Goal: Information Seeking & Learning: Learn about a topic

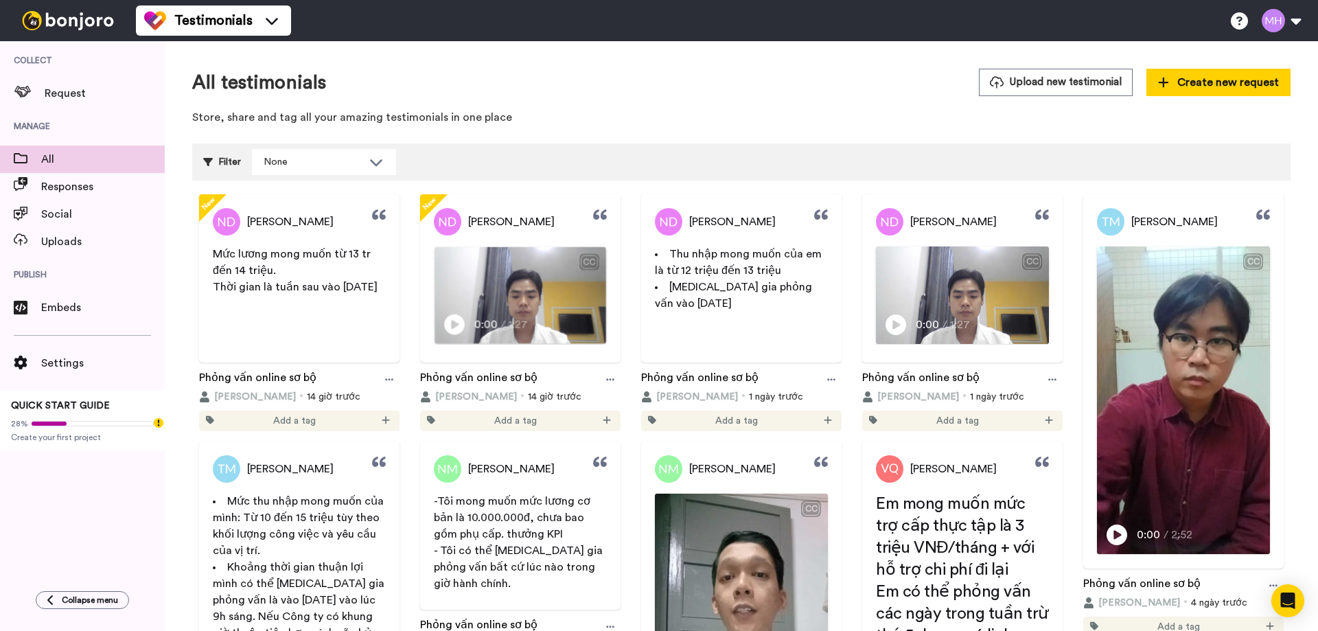
click at [539, 278] on img at bounding box center [520, 295] width 171 height 96
click at [606, 380] on icon at bounding box center [610, 379] width 8 height 2
click at [586, 293] on video at bounding box center [520, 295] width 171 height 96
click at [529, 297] on video at bounding box center [520, 295] width 171 height 96
click at [606, 379] on icon at bounding box center [610, 379] width 8 height 2
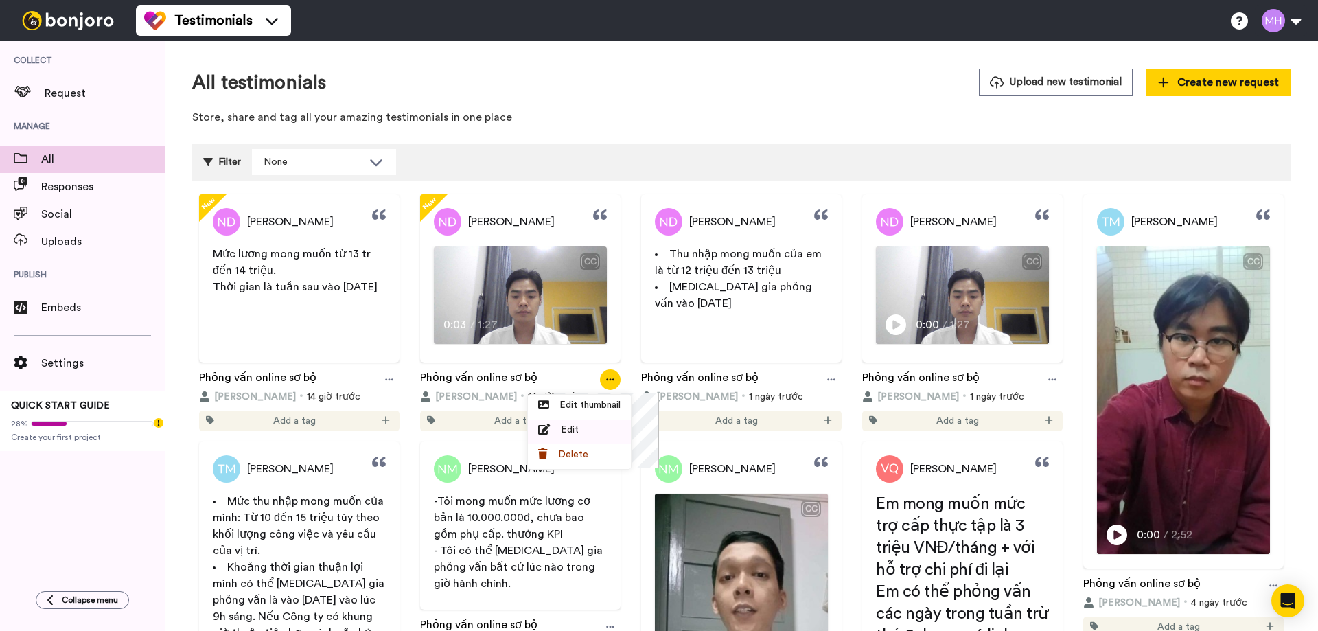
click at [580, 429] on div "Edit" at bounding box center [579, 430] width 82 height 14
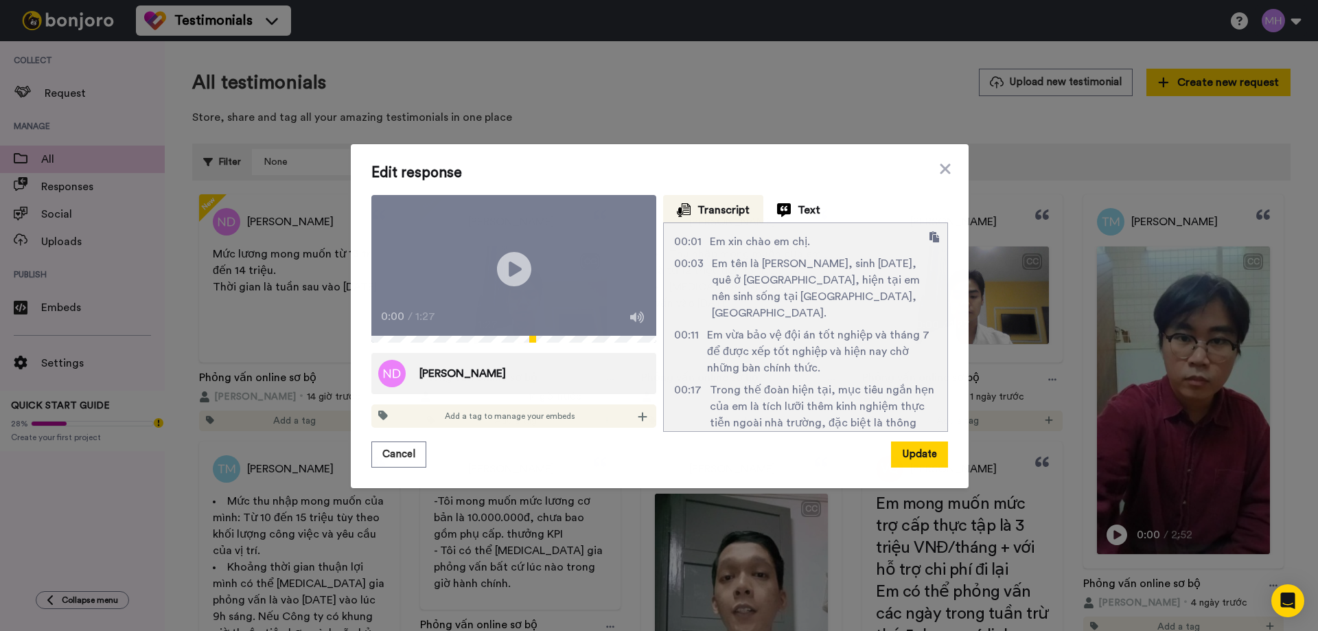
click at [378, 336] on div "0:00 / 1:27" at bounding box center [514, 321] width 285 height 29
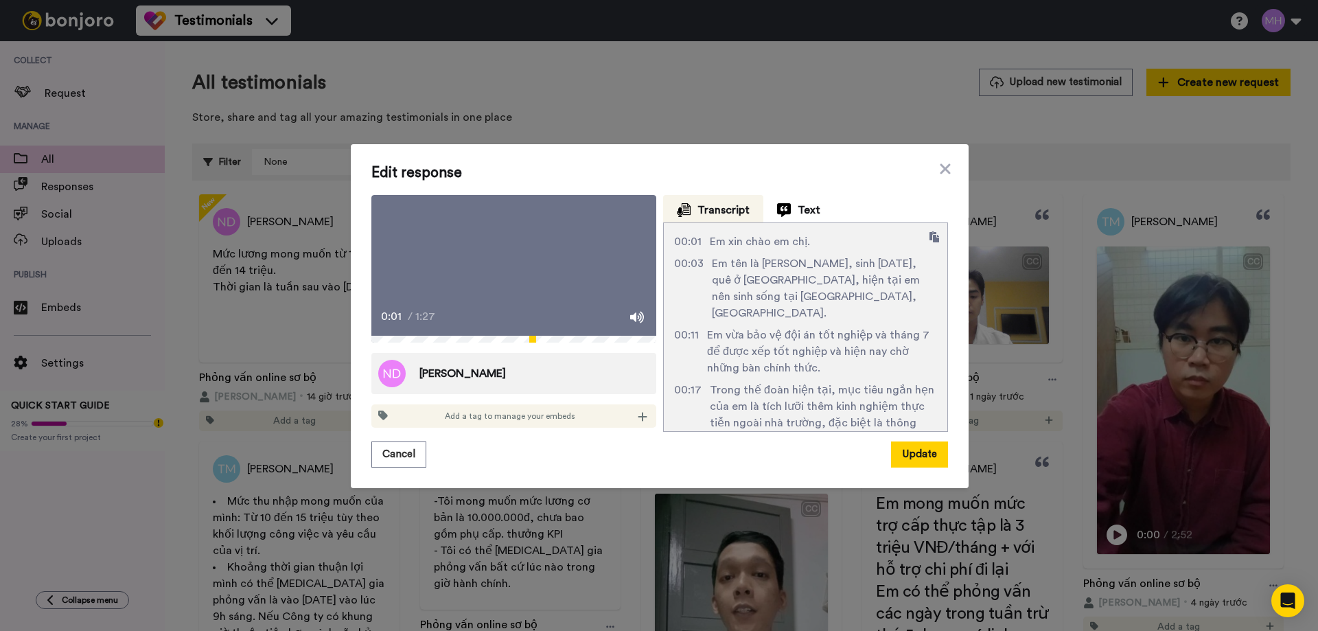
click at [514, 271] on icon "Play/Pause" at bounding box center [514, 268] width 36 height 65
click at [945, 161] on icon at bounding box center [946, 169] width 14 height 16
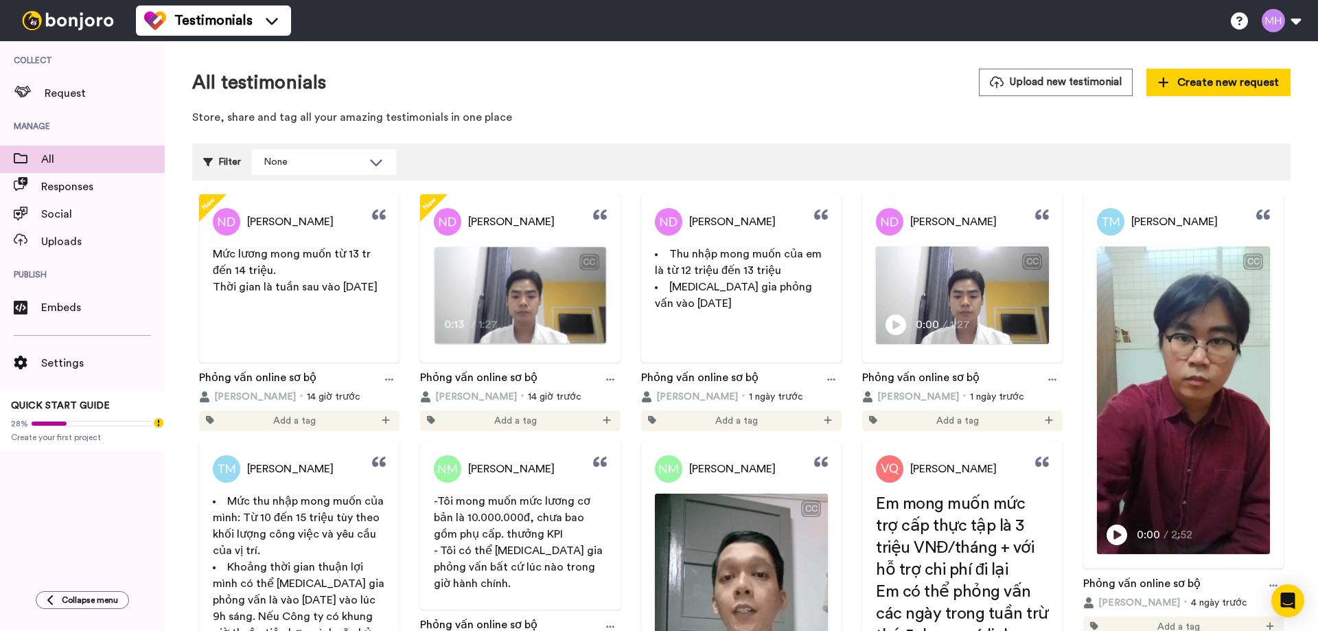
click at [509, 292] on span "Em vừa bảo vệ đội án tốt nghiệp và tháng 7 để được xếp tốt nghiệp và hiện nay c…" at bounding box center [520, 299] width 166 height 27
click at [606, 378] on icon at bounding box center [610, 380] width 8 height 10
click at [582, 429] on div "Edit" at bounding box center [579, 430] width 82 height 14
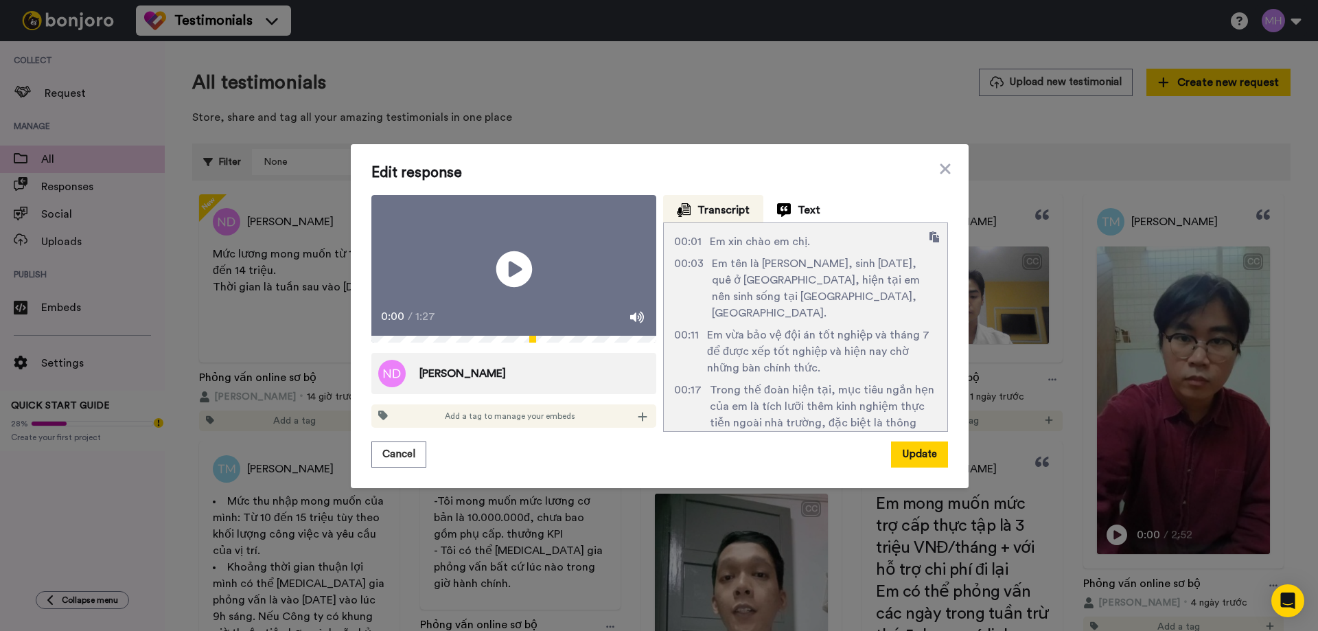
click at [504, 266] on icon "Play/Pause" at bounding box center [514, 268] width 36 height 65
click at [489, 284] on video at bounding box center [514, 269] width 285 height 148
click at [508, 266] on icon "Play/Pause" at bounding box center [514, 268] width 36 height 65
drag, startPoint x: 519, startPoint y: 259, endPoint x: 1282, endPoint y: 233, distance: 763.4
click at [519, 259] on icon at bounding box center [514, 269] width 36 height 36
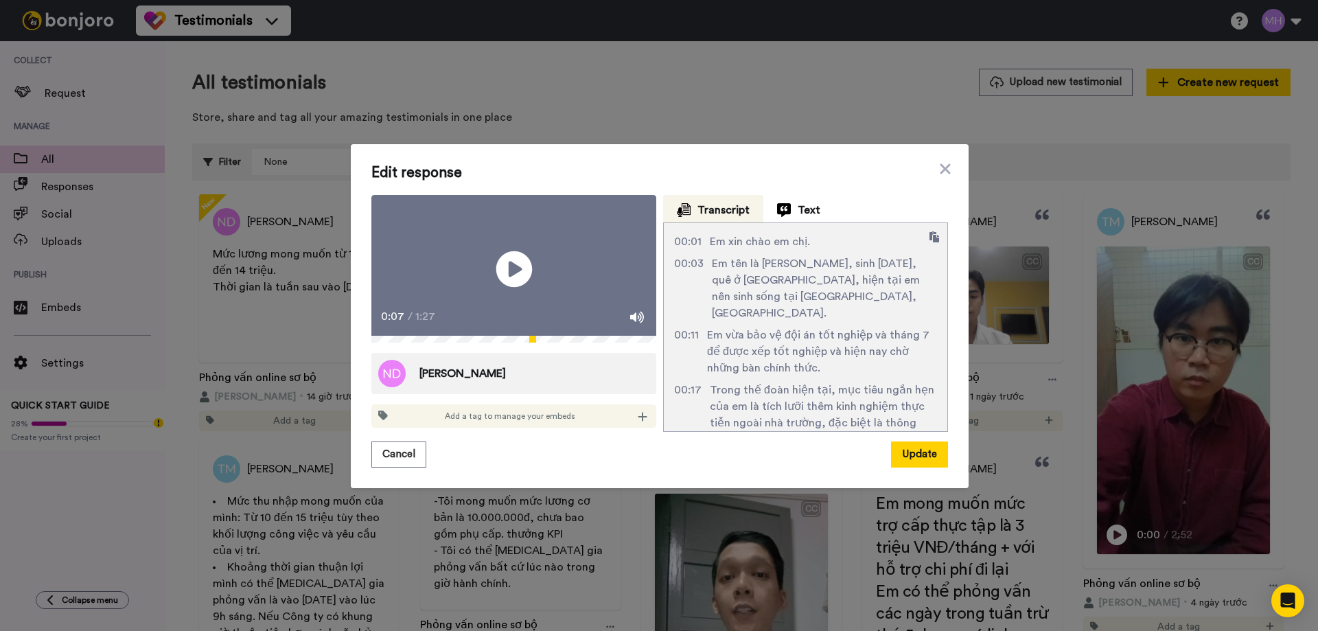
click at [514, 273] on icon at bounding box center [514, 269] width 36 height 36
click at [514, 273] on icon "Play/Pause" at bounding box center [514, 268] width 36 height 65
click at [499, 263] on icon at bounding box center [514, 269] width 36 height 36
click at [510, 263] on icon at bounding box center [514, 269] width 36 height 36
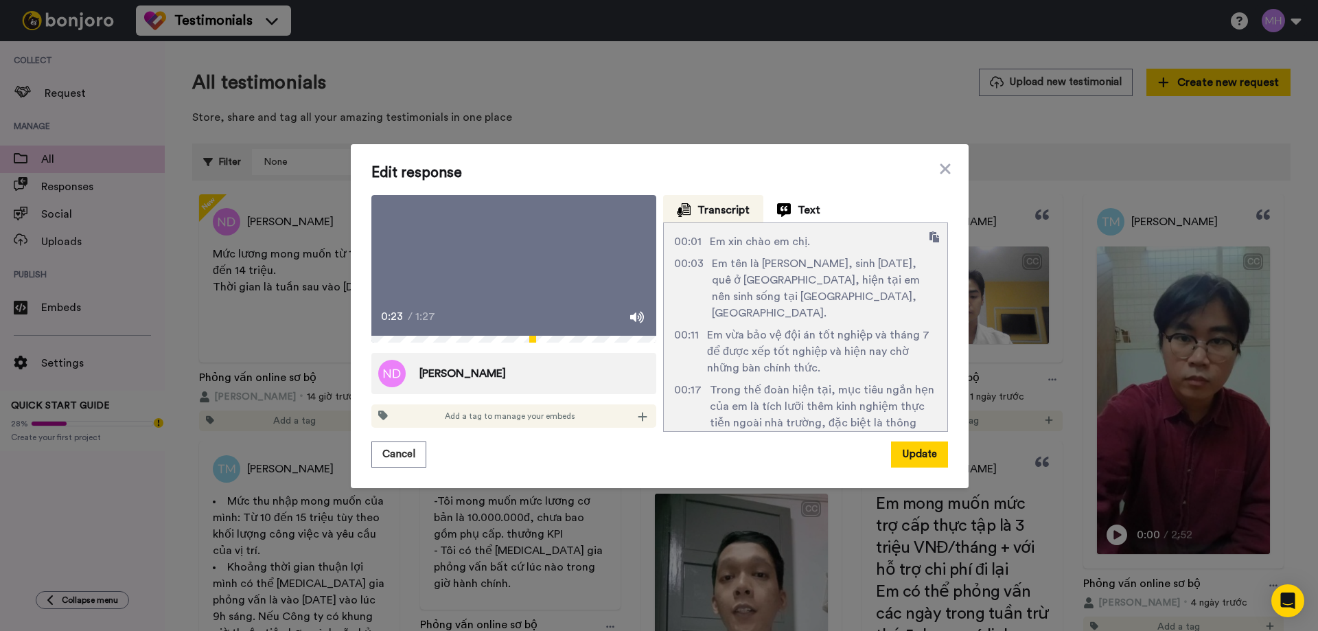
click at [510, 262] on icon at bounding box center [514, 269] width 36 height 36
click at [512, 260] on icon at bounding box center [514, 269] width 36 height 36
click at [503, 274] on icon "Play/Pause" at bounding box center [514, 268] width 36 height 65
drag, startPoint x: 535, startPoint y: 271, endPoint x: 946, endPoint y: 339, distance: 416.1
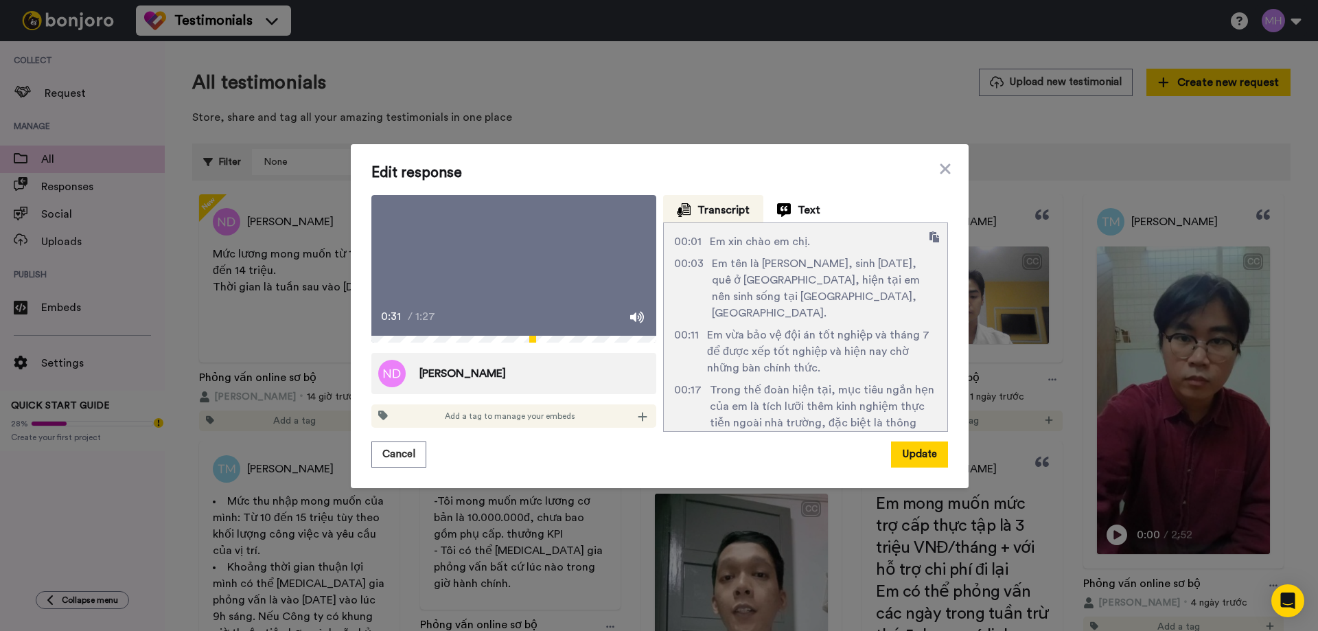
click at [535, 271] on video at bounding box center [514, 269] width 285 height 148
click at [502, 266] on icon at bounding box center [514, 269] width 36 height 36
drag, startPoint x: 502, startPoint y: 267, endPoint x: 567, endPoint y: 268, distance: 65.2
click at [503, 269] on icon "Play/Pause" at bounding box center [514, 269] width 34 height 62
click at [499, 266] on icon at bounding box center [514, 269] width 36 height 36
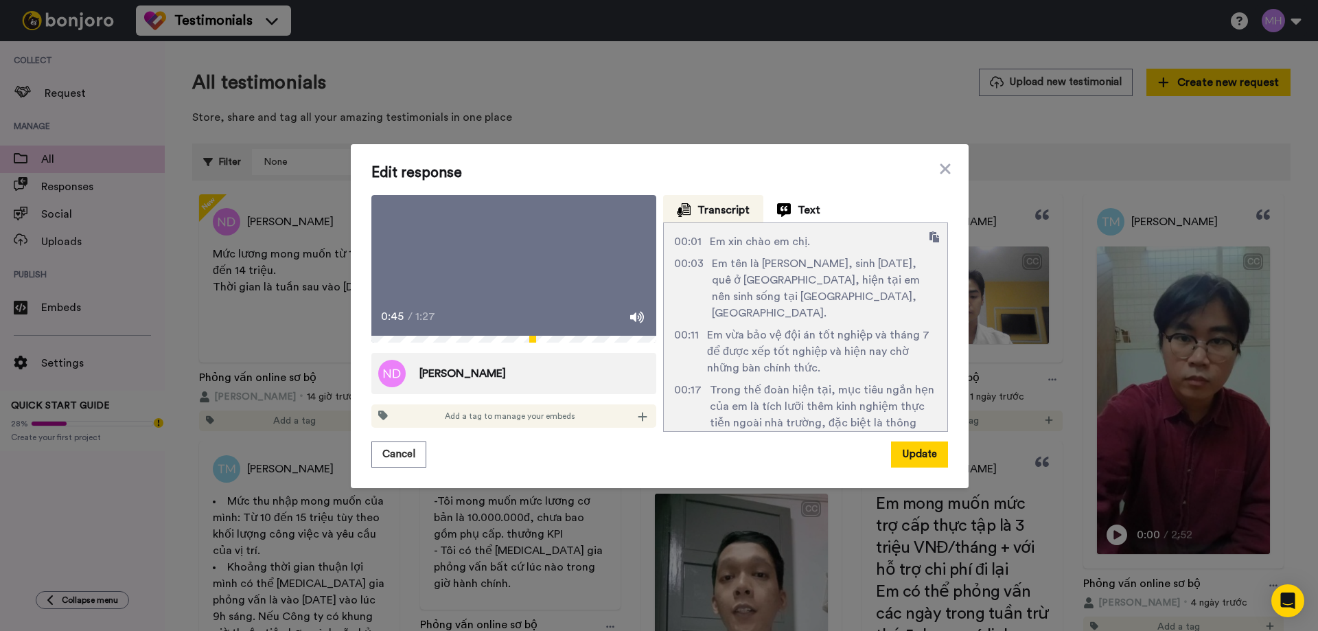
click at [499, 266] on icon at bounding box center [514, 269] width 36 height 36
click at [502, 261] on icon at bounding box center [514, 269] width 36 height 36
click at [503, 262] on icon at bounding box center [514, 269] width 36 height 36
click at [519, 269] on icon at bounding box center [514, 269] width 36 height 36
click at [519, 273] on icon at bounding box center [514, 269] width 36 height 36
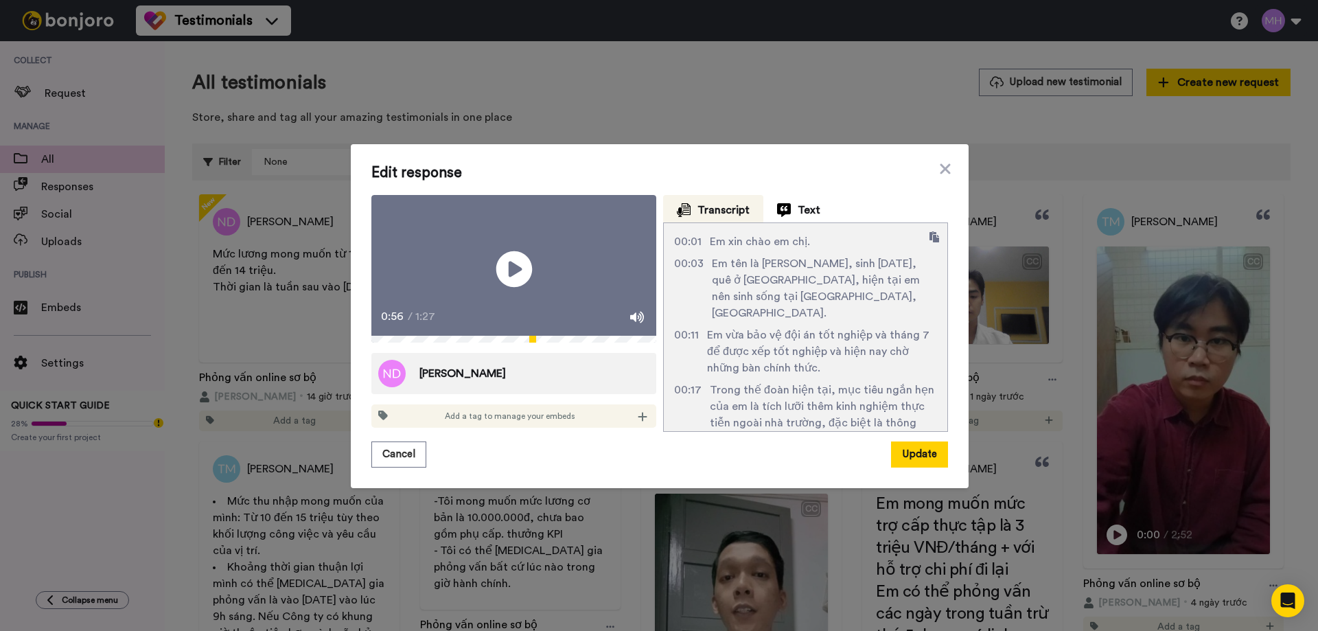
click at [518, 262] on icon at bounding box center [514, 269] width 36 height 36
click at [540, 260] on video at bounding box center [514, 269] width 285 height 148
click at [496, 276] on icon "Play/Pause" at bounding box center [514, 268] width 36 height 65
click at [499, 275] on icon at bounding box center [514, 269] width 36 height 36
click at [523, 271] on icon at bounding box center [514, 269] width 36 height 36
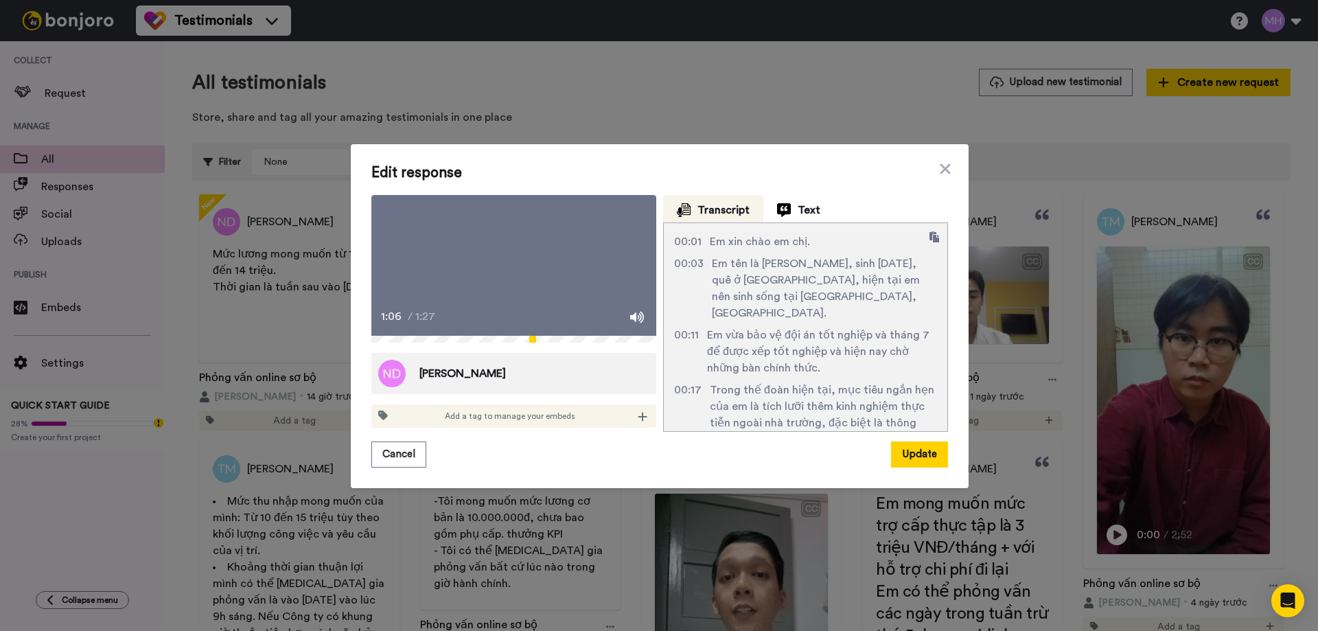
click at [523, 271] on icon at bounding box center [514, 269] width 36 height 36
click at [501, 266] on icon at bounding box center [514, 269] width 36 height 36
click at [496, 260] on icon at bounding box center [514, 269] width 36 height 36
drag, startPoint x: 493, startPoint y: 260, endPoint x: 1049, endPoint y: 361, distance: 564.5
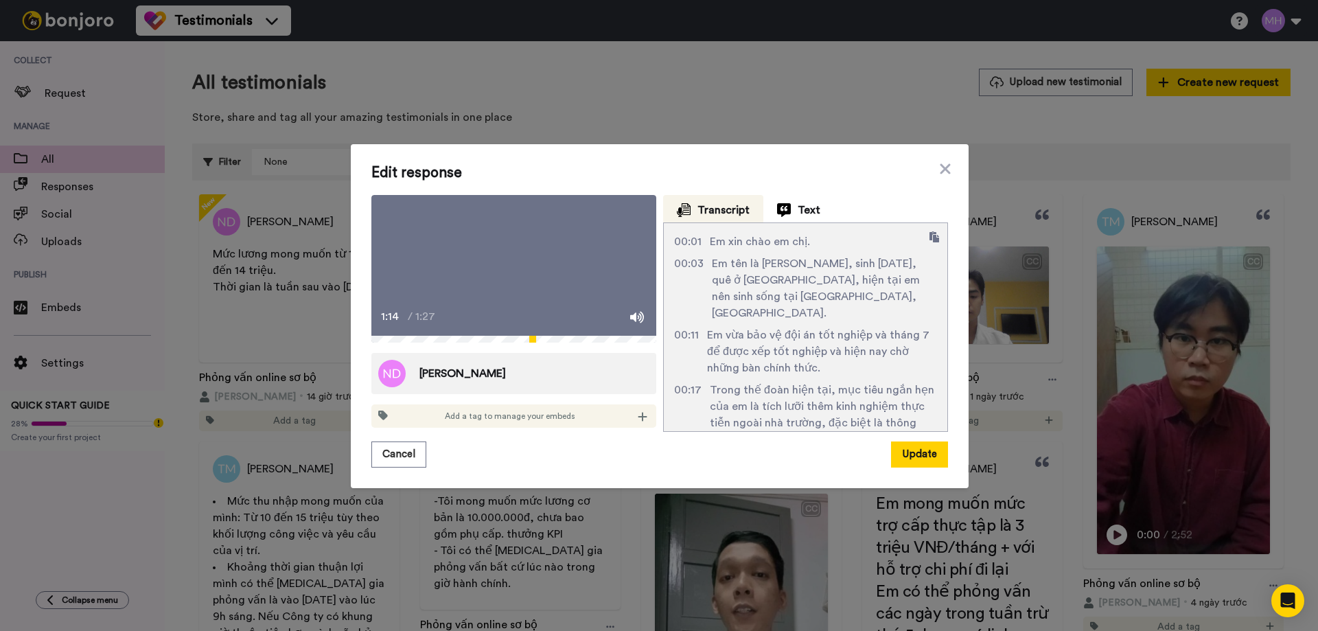
click at [497, 260] on icon "Play/Pause" at bounding box center [514, 269] width 34 height 62
click at [506, 278] on icon at bounding box center [514, 269] width 36 height 36
click at [507, 278] on icon at bounding box center [514, 269] width 36 height 36
click at [513, 264] on icon at bounding box center [514, 269] width 36 height 36
click at [513, 264] on icon "Play/Pause" at bounding box center [514, 268] width 36 height 65
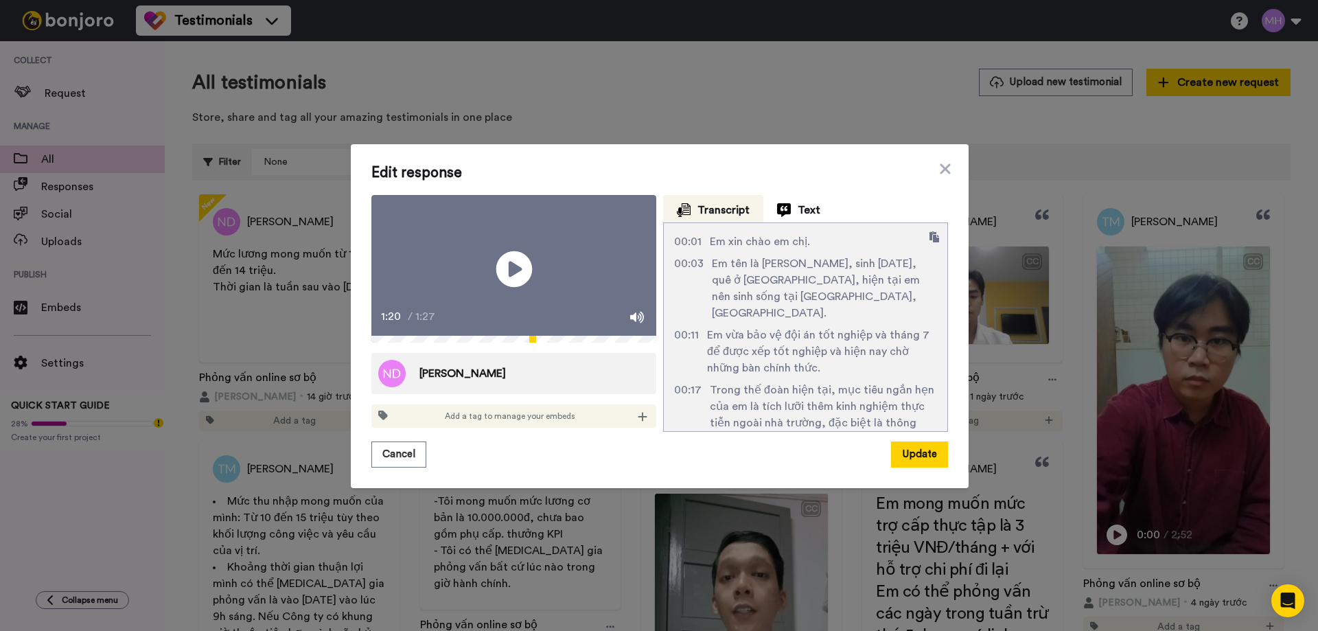
click at [507, 273] on icon "Play/Pause" at bounding box center [514, 268] width 36 height 65
click at [516, 281] on icon at bounding box center [514, 269] width 36 height 36
click at [939, 161] on icon at bounding box center [946, 169] width 14 height 16
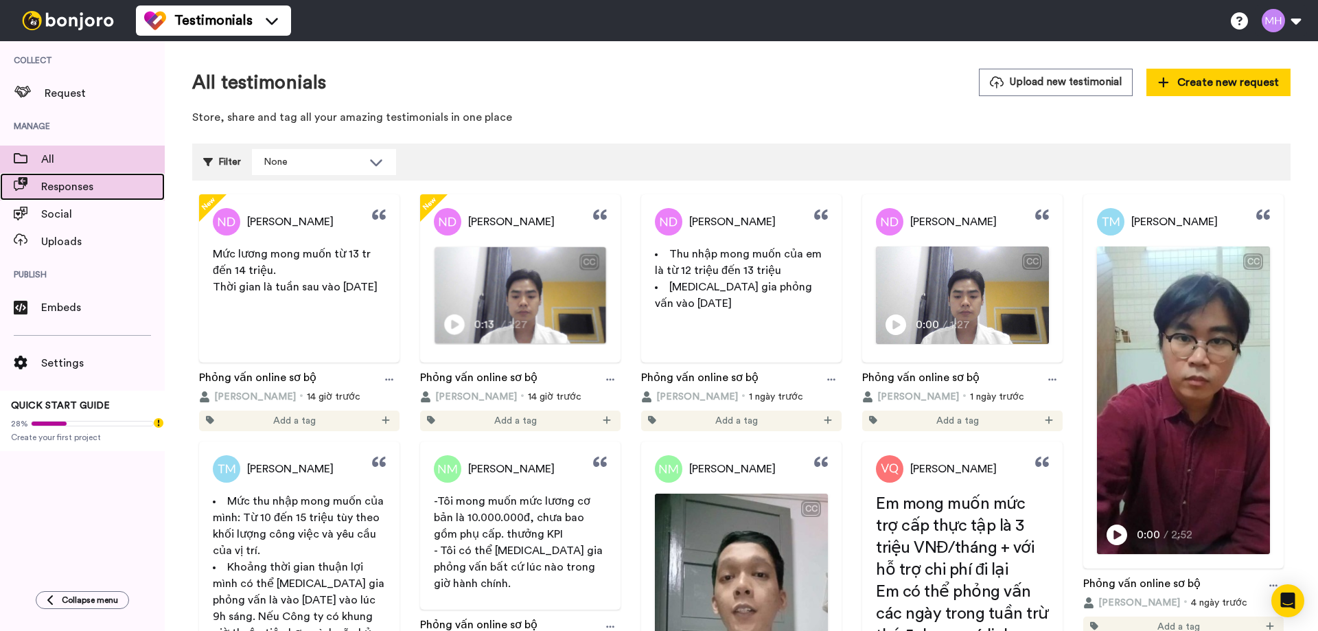
click at [47, 194] on span "Responses" at bounding box center [103, 187] width 124 height 16
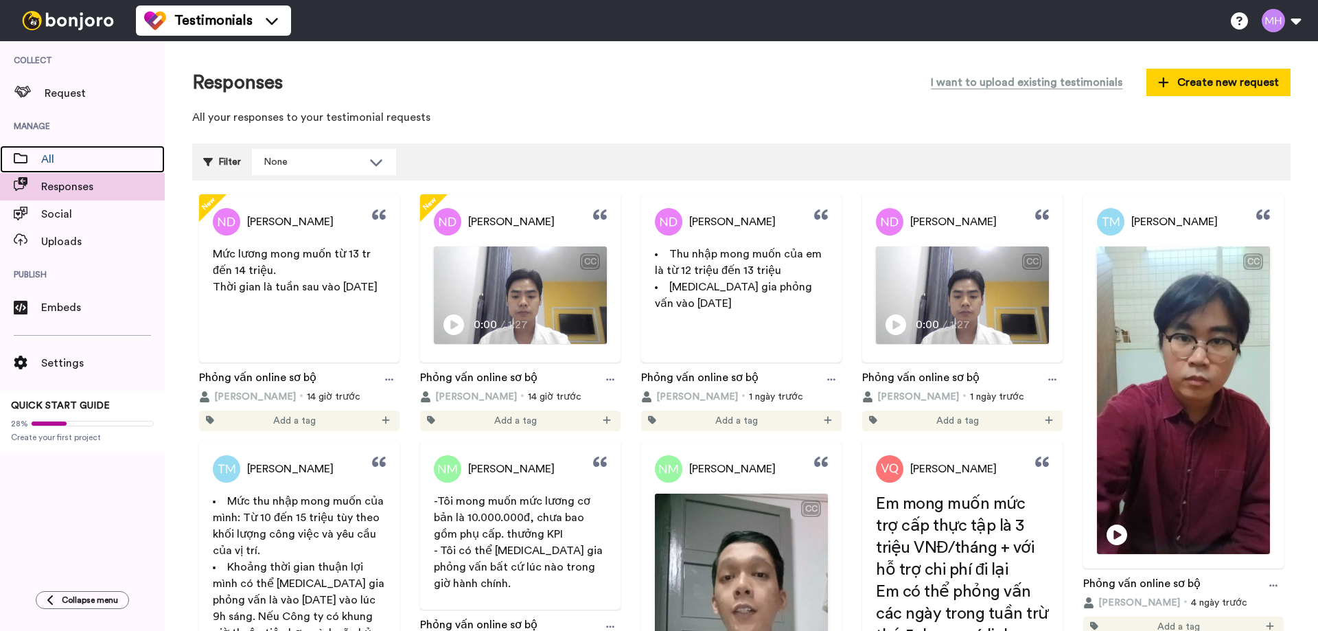
click at [78, 164] on span "All" at bounding box center [103, 159] width 124 height 16
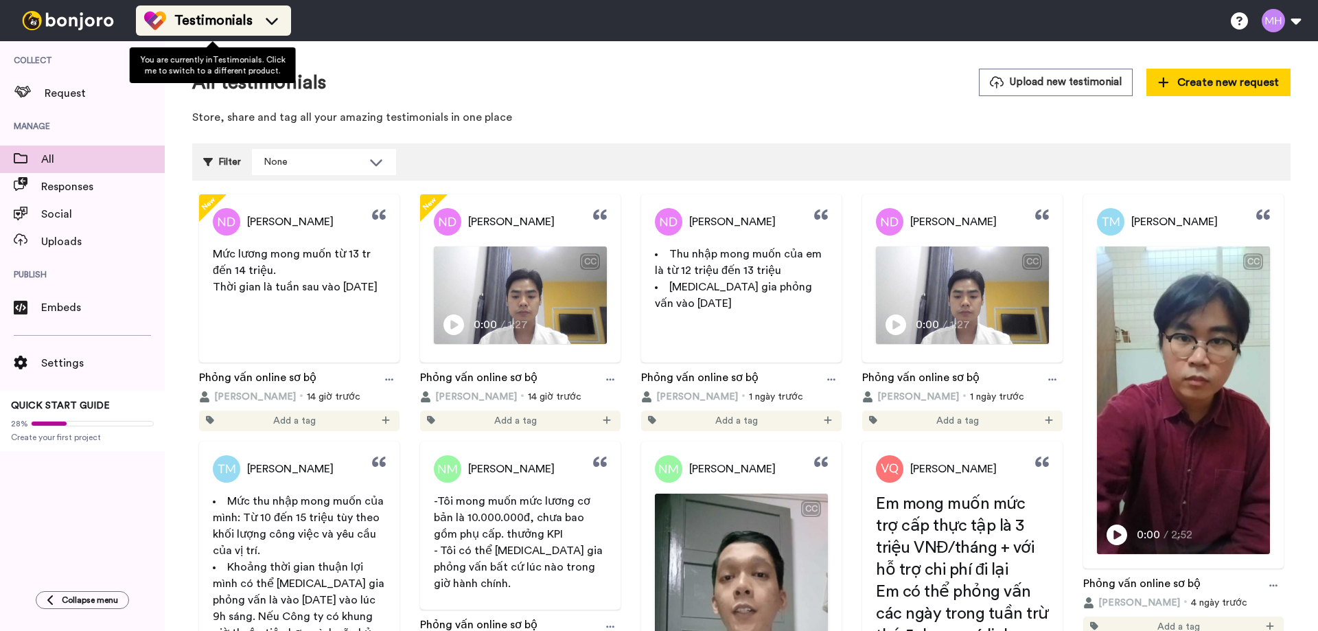
click at [251, 27] on div "Testimonials" at bounding box center [213, 21] width 139 height 22
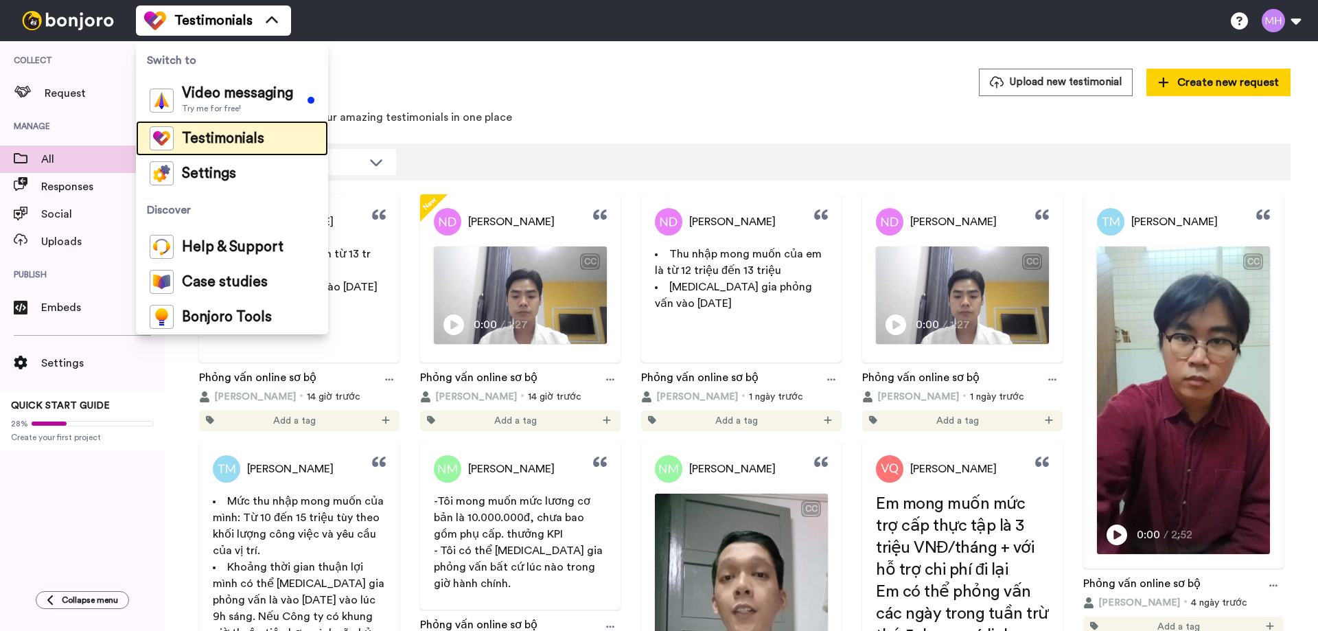
click at [201, 132] on span "Testimonials" at bounding box center [223, 139] width 82 height 14
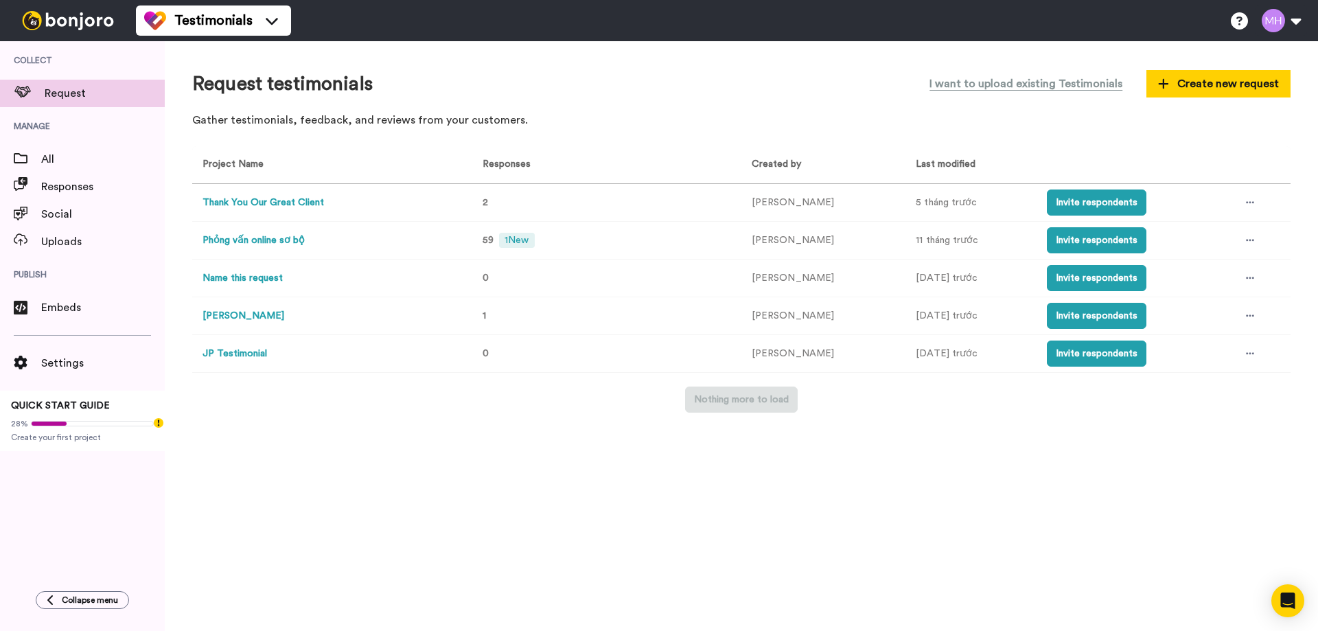
click at [272, 240] on button "Phỏng vấn online sơ bộ" at bounding box center [254, 240] width 102 height 14
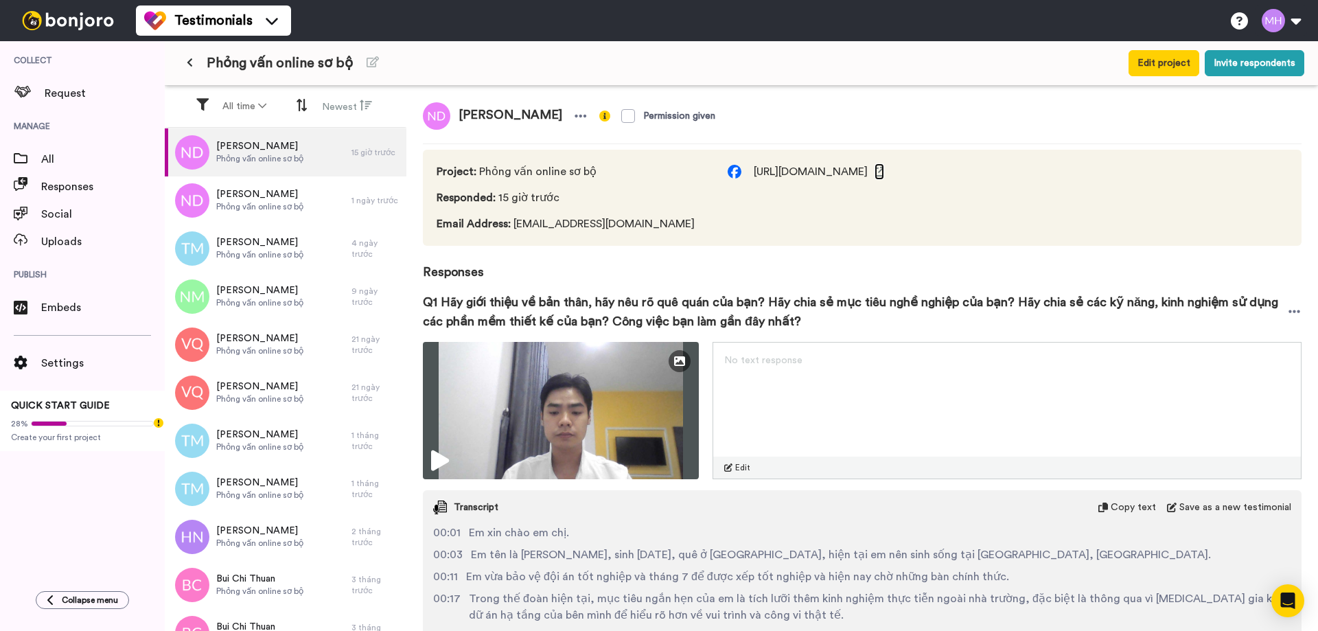
click at [884, 174] on icon at bounding box center [880, 172] width 10 height 10
